Goal: Task Accomplishment & Management: Complete application form

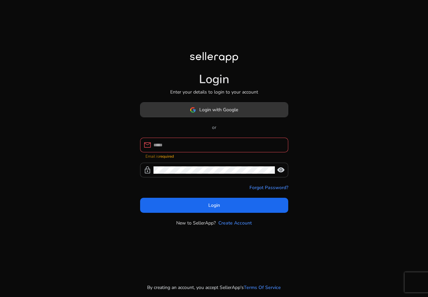
click at [224, 113] on span "Login with Google" at bounding box center [218, 109] width 39 height 7
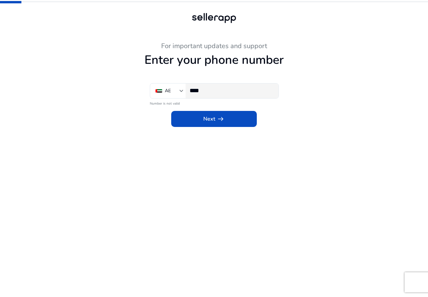
drag, startPoint x: 211, startPoint y: 89, endPoint x: 216, endPoint y: 89, distance: 4.7
click at [212, 89] on input "****" at bounding box center [231, 90] width 84 height 7
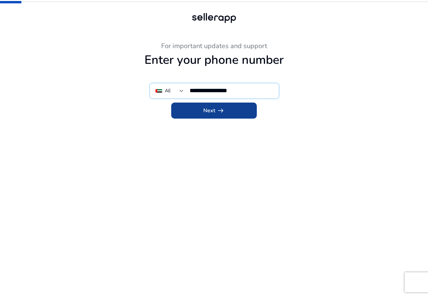
type input "**********"
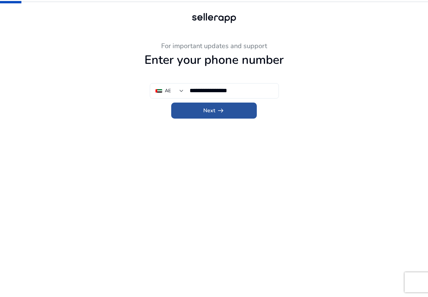
click at [213, 113] on span "Next arrow_right_alt" at bounding box center [213, 111] width 21 height 8
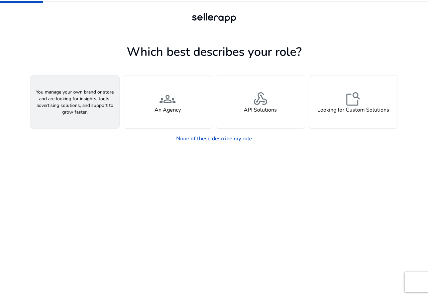
click at [84, 107] on h4 "A Seller" at bounding box center [75, 110] width 20 height 6
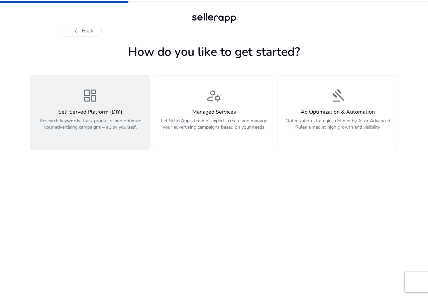
click at [91, 111] on h4 "Self Served Platform (DIY)" at bounding box center [90, 112] width 112 height 6
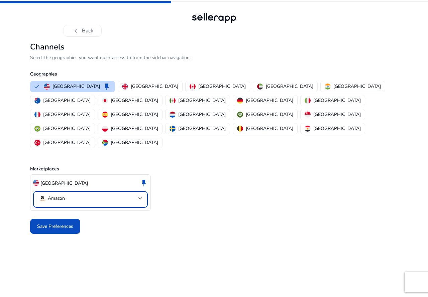
click at [59, 195] on p "Amazon" at bounding box center [56, 198] width 17 height 6
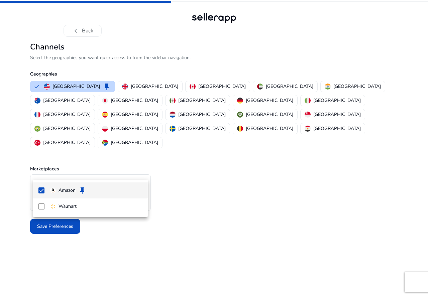
click at [68, 191] on p "Amazon" at bounding box center [66, 190] width 17 height 7
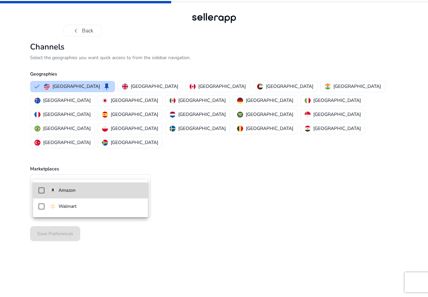
click at [65, 190] on p "Amazon" at bounding box center [66, 190] width 17 height 7
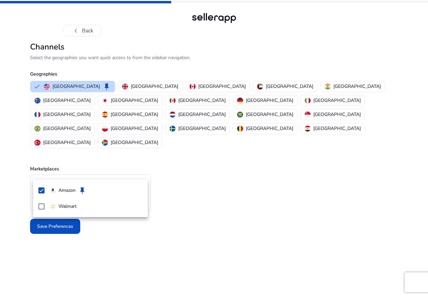
click at [229, 214] on div at bounding box center [214, 148] width 428 height 297
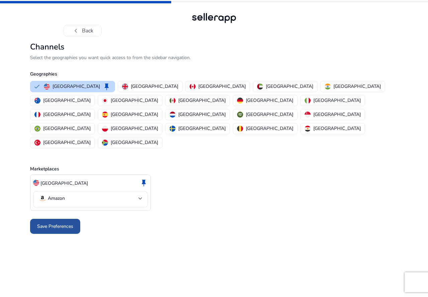
click at [63, 223] on span "Save Preferences" at bounding box center [55, 226] width 36 height 7
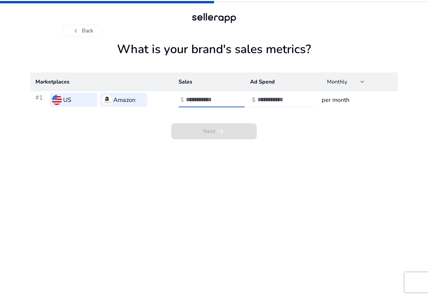
click at [203, 99] on input "number" at bounding box center [208, 99] width 45 height 7
type input "*"
click at [288, 99] on input "number" at bounding box center [279, 99] width 45 height 7
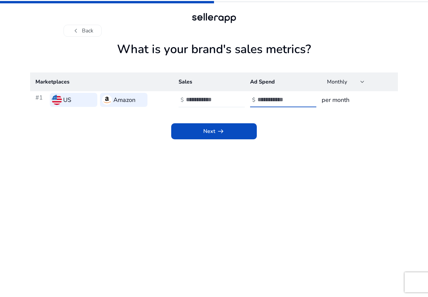
type input "*"
click at [344, 103] on h3 "per month" at bounding box center [356, 99] width 71 height 9
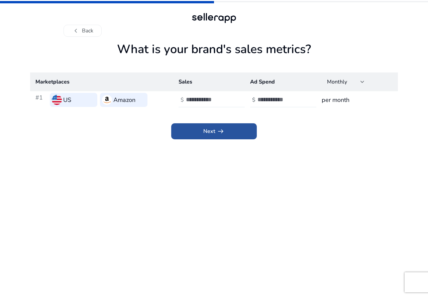
click at [209, 129] on span "Next arrow_right_alt" at bounding box center [213, 131] width 21 height 8
